Goal: Transaction & Acquisition: Register for event/course

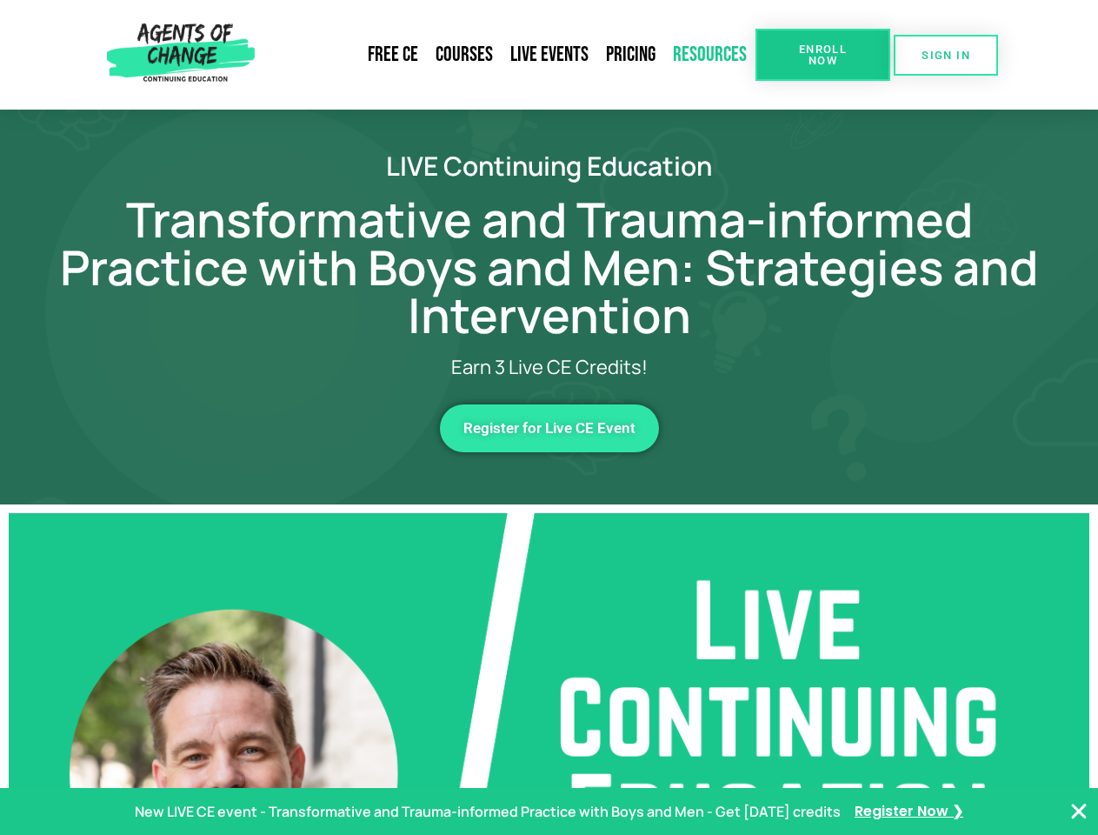
click at [710, 55] on link "Resources" at bounding box center [709, 55] width 91 height 40
click at [822, 55] on span "Enroll Now" at bounding box center [822, 54] width 79 height 23
click at [946, 55] on span "SIGN IN" at bounding box center [946, 55] width 49 height 11
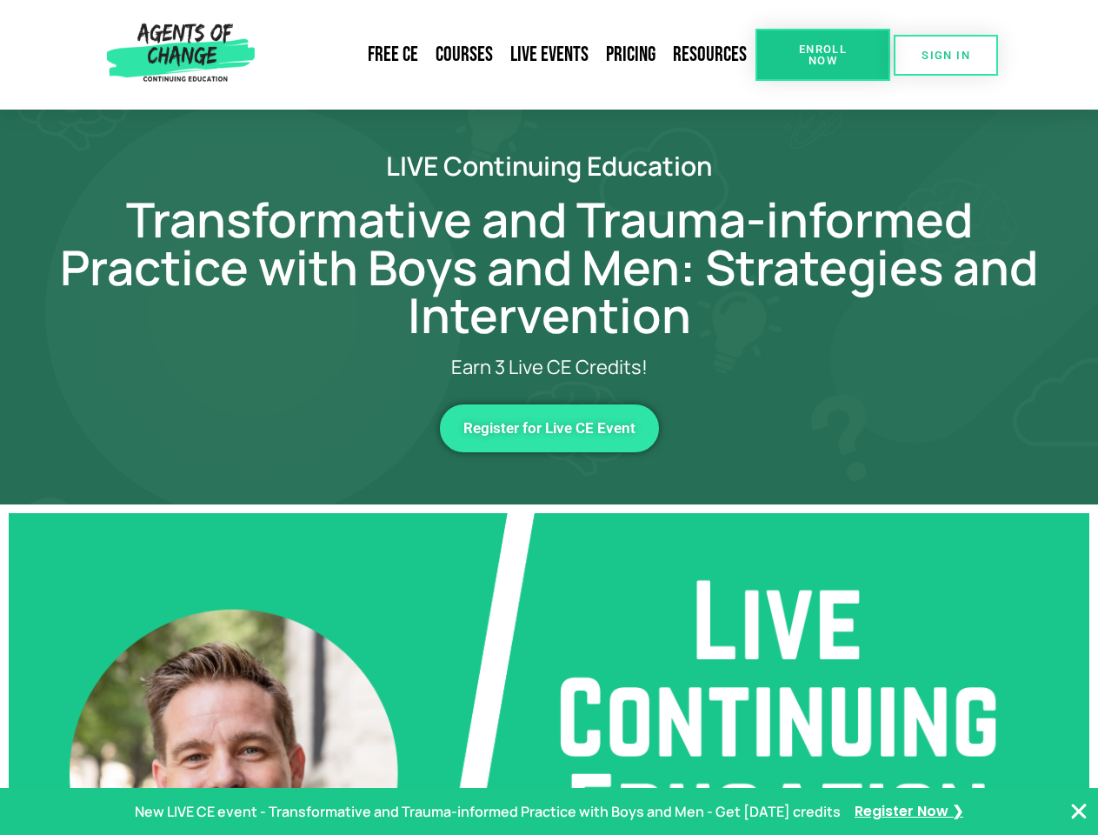
click at [549, 428] on span "Register for Live CE Event" at bounding box center [549, 428] width 172 height 15
click at [549, 811] on p "New LIVE CE event - Transformative and Trauma-informed Practice with Boys and M…" at bounding box center [488, 811] width 706 height 25
click at [1079, 811] on icon "Close Banner" at bounding box center [1078, 811] width 21 height 21
